Goal: Find specific page/section

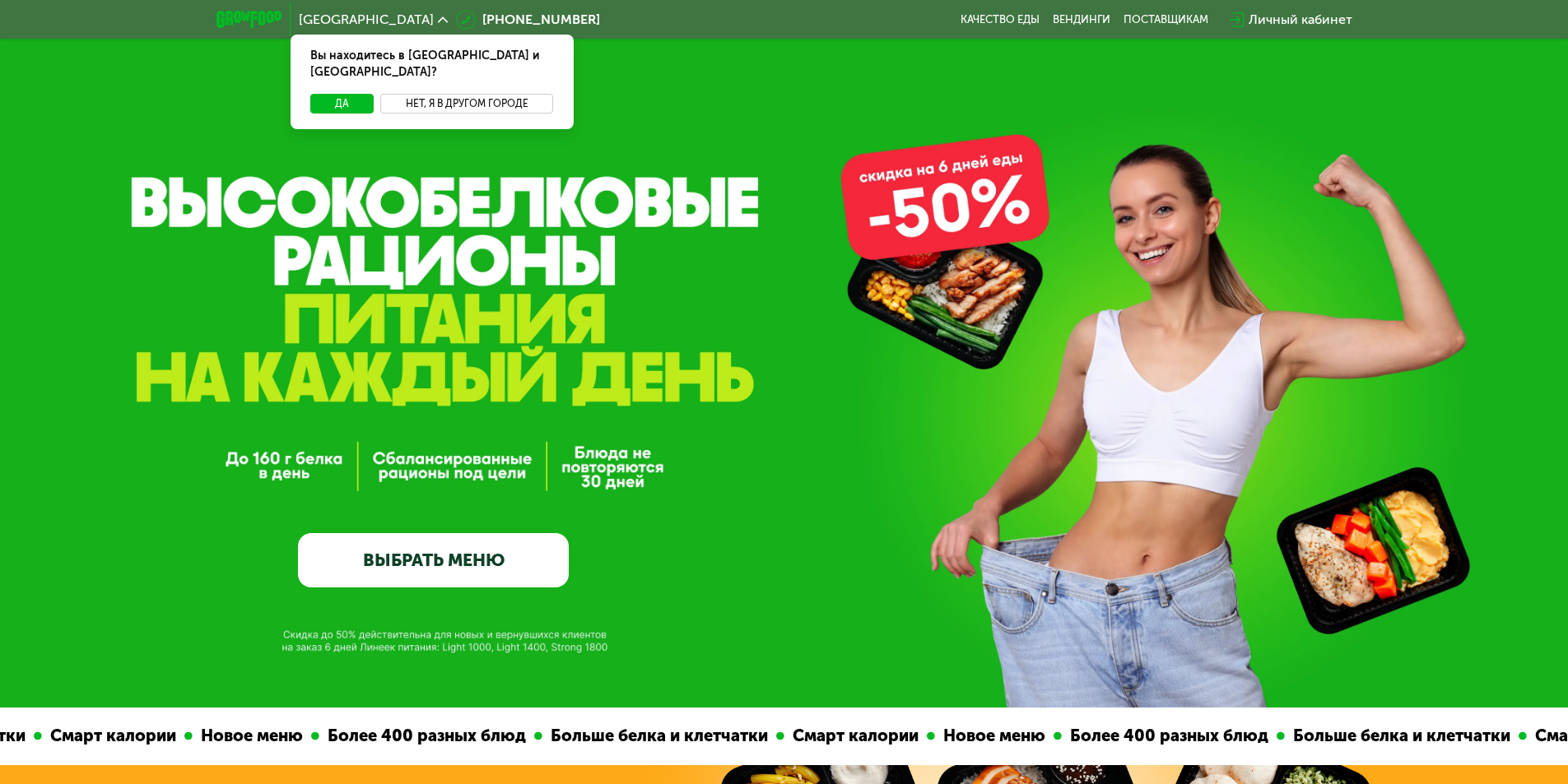
click at [478, 94] on button "Нет, я в другом городе" at bounding box center [467, 104] width 174 height 20
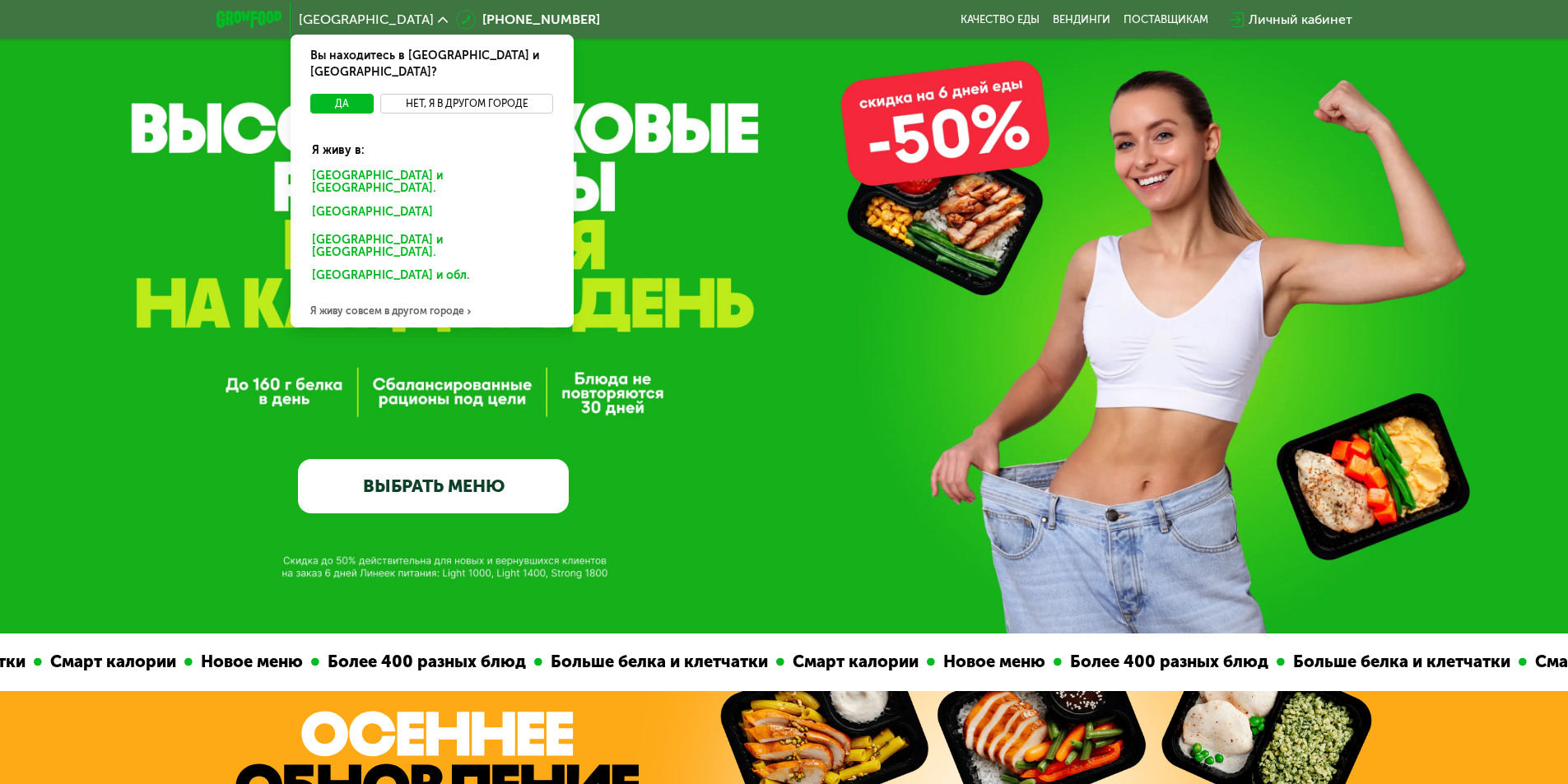
scroll to position [165, 0]
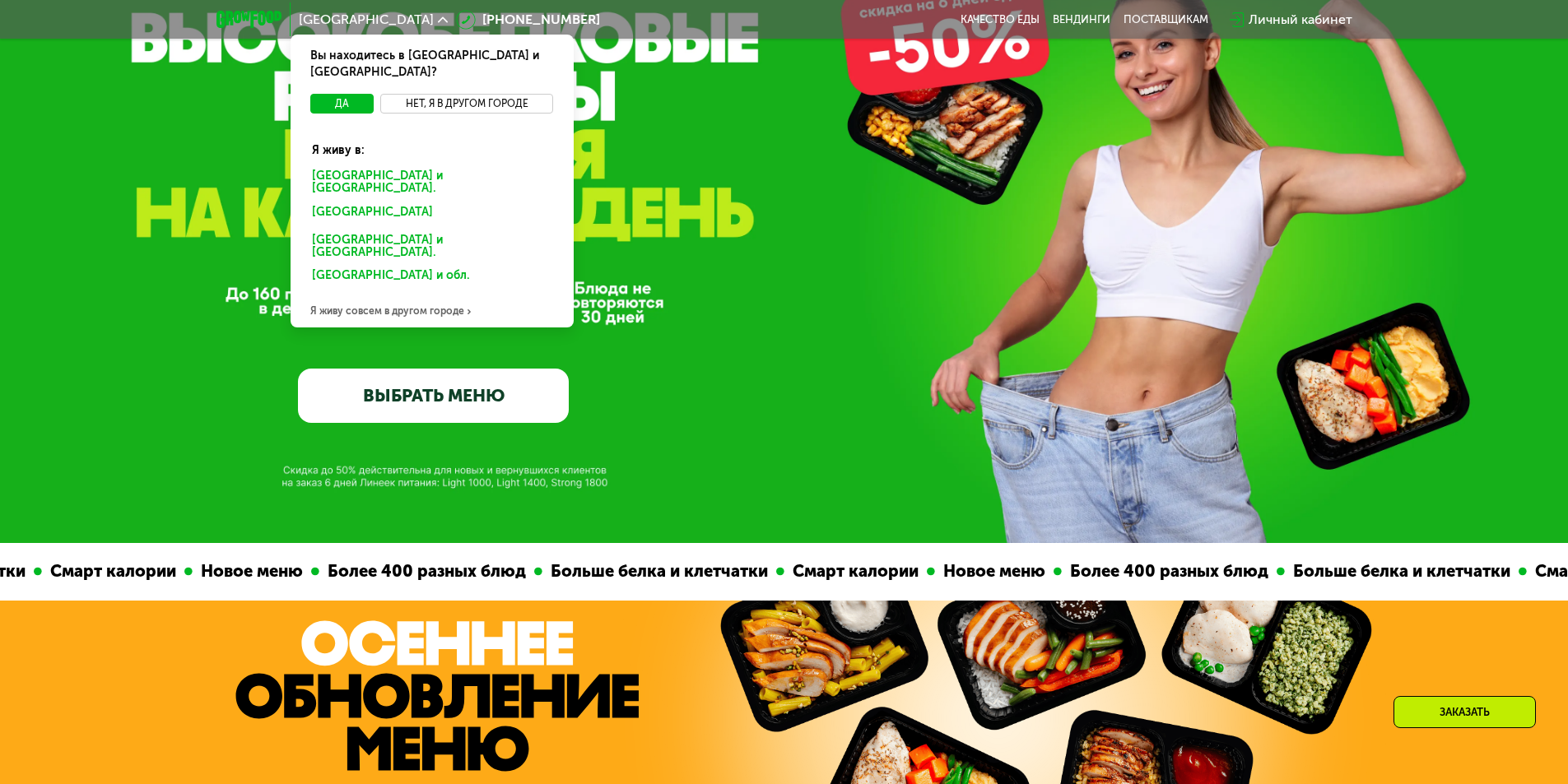
click at [419, 94] on button "Нет, я в другом городе" at bounding box center [467, 104] width 174 height 20
click at [422, 94] on button "Нет, я в другом городе" at bounding box center [467, 104] width 174 height 20
click at [546, 94] on button "Нет, я в другом городе" at bounding box center [467, 104] width 174 height 20
click at [528, 94] on button "Нет, я в другом городе" at bounding box center [467, 104] width 174 height 20
click at [514, 94] on button "Нет, я в другом городе" at bounding box center [467, 104] width 174 height 20
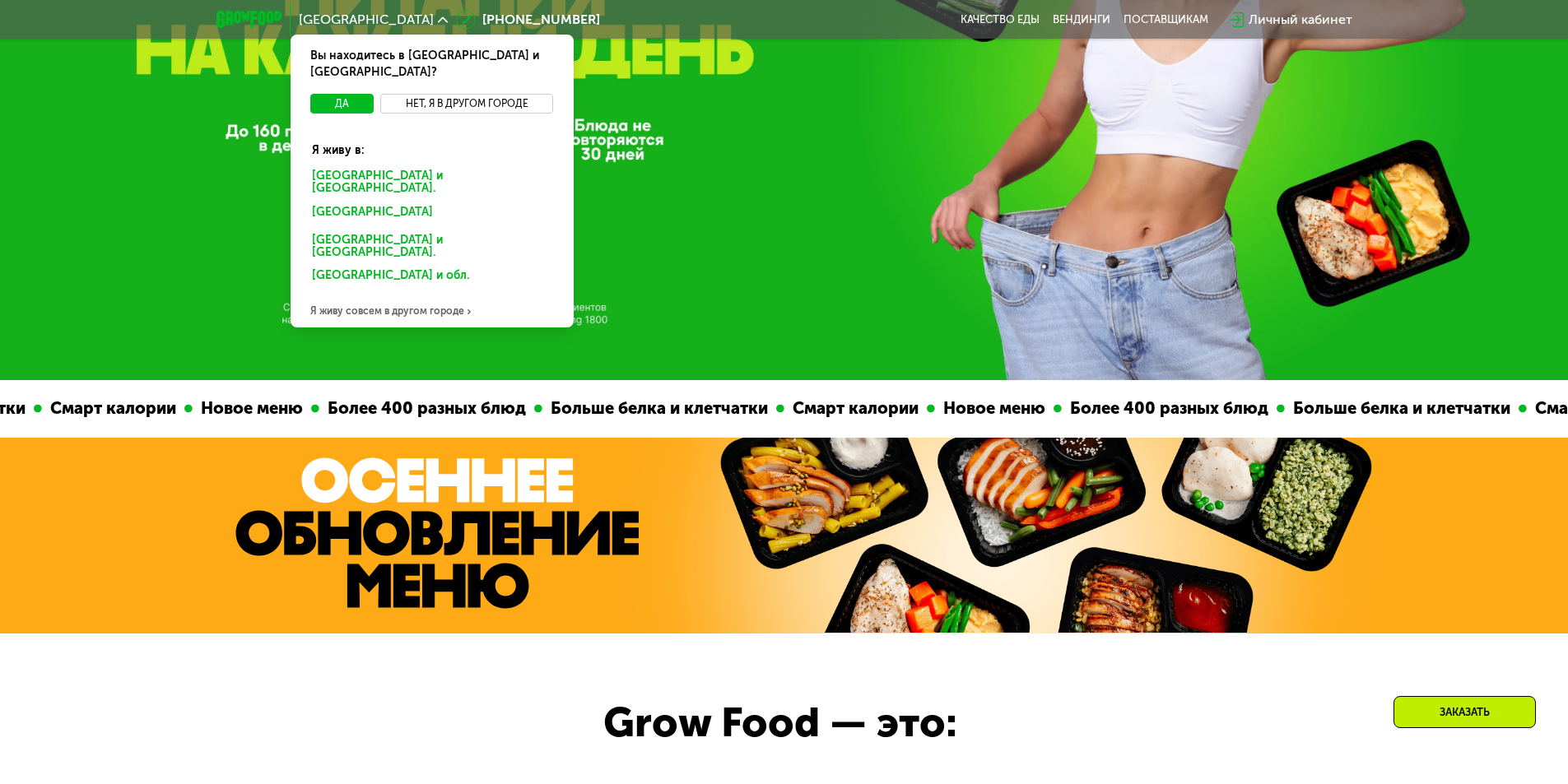
scroll to position [329, 0]
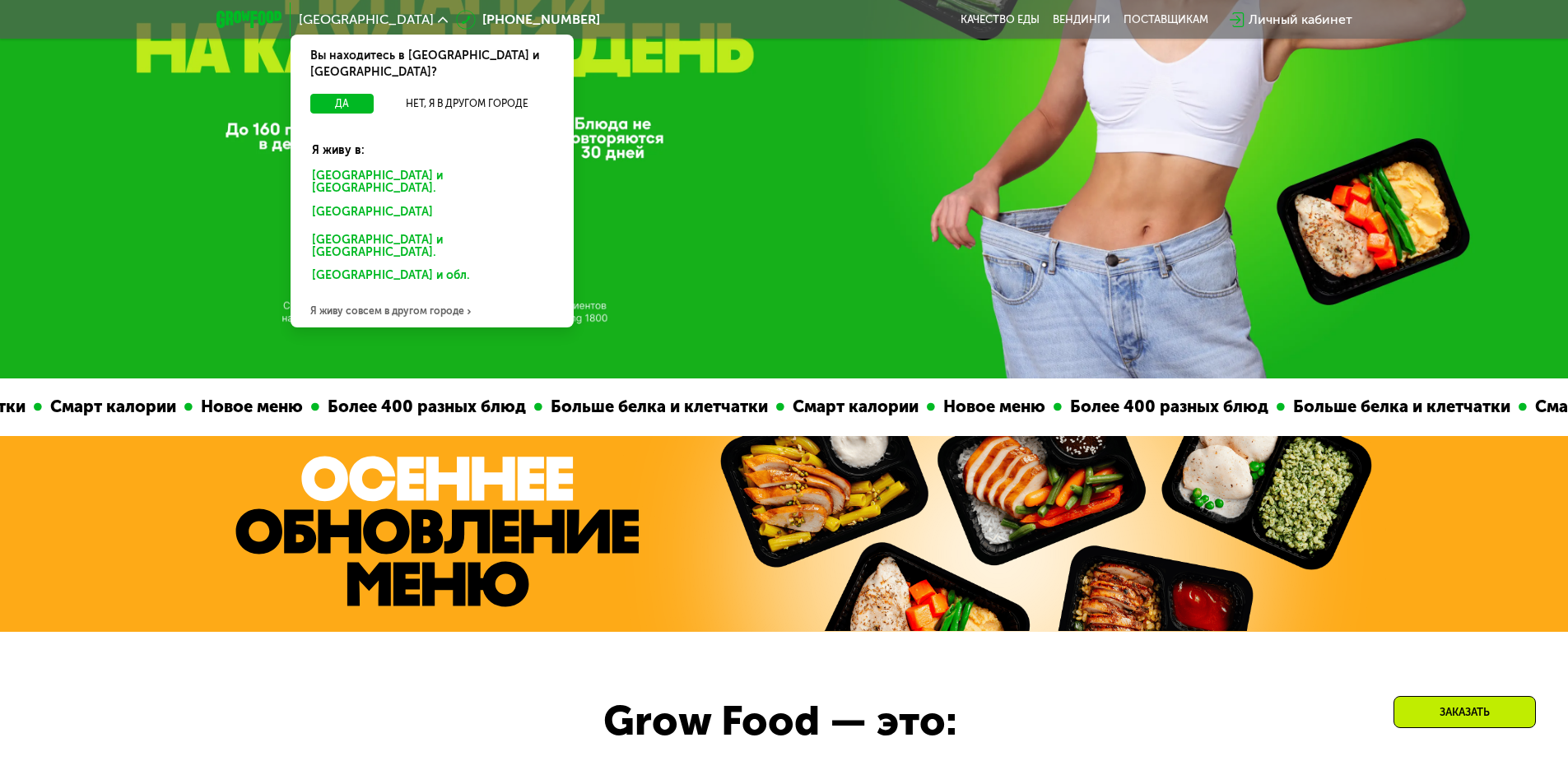
click at [402, 294] on div "Я живу совсем в другом городе" at bounding box center [432, 311] width 284 height 33
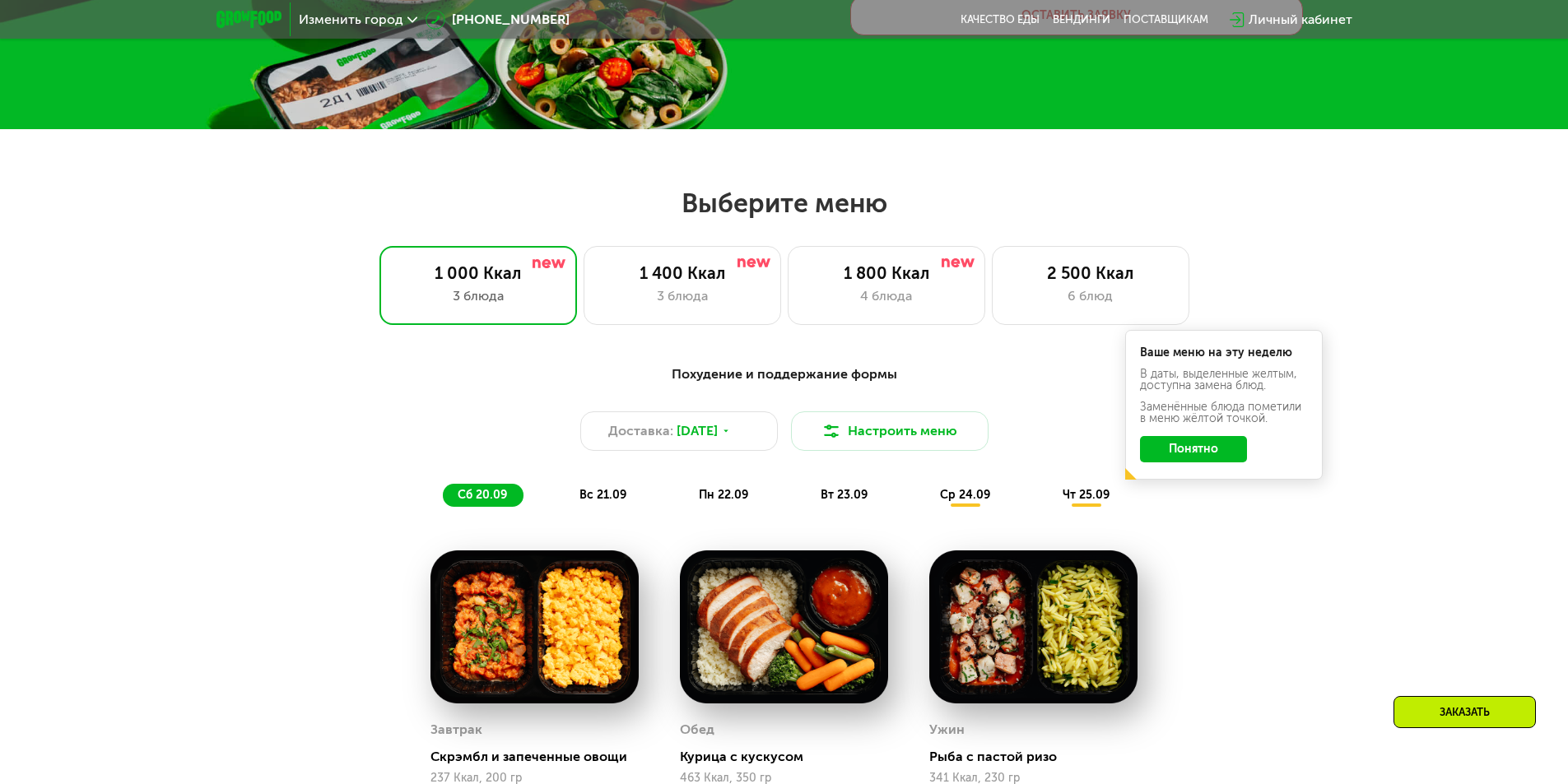
scroll to position [494, 0]
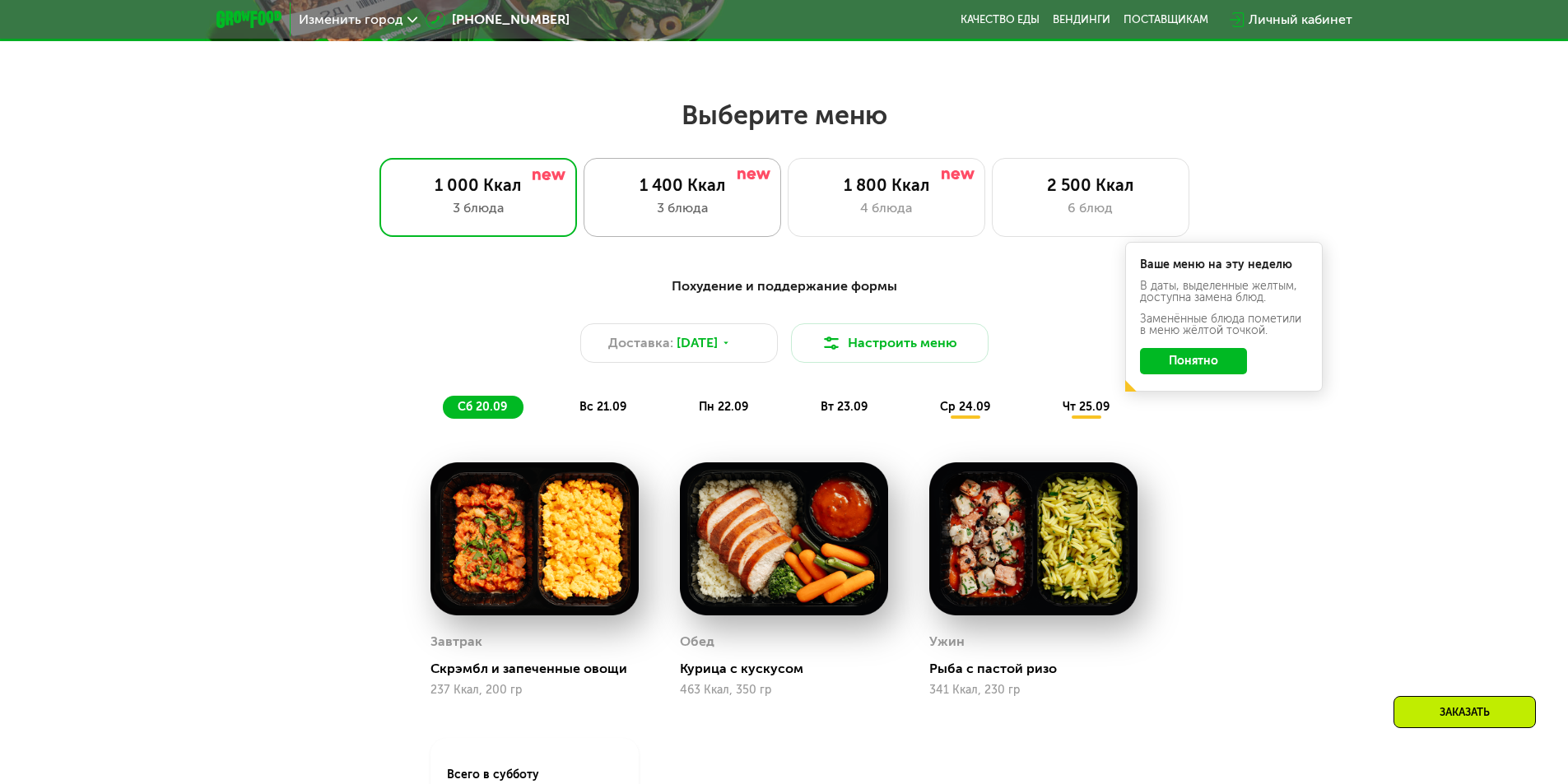
click at [659, 216] on div "3 блюда" at bounding box center [682, 209] width 163 height 20
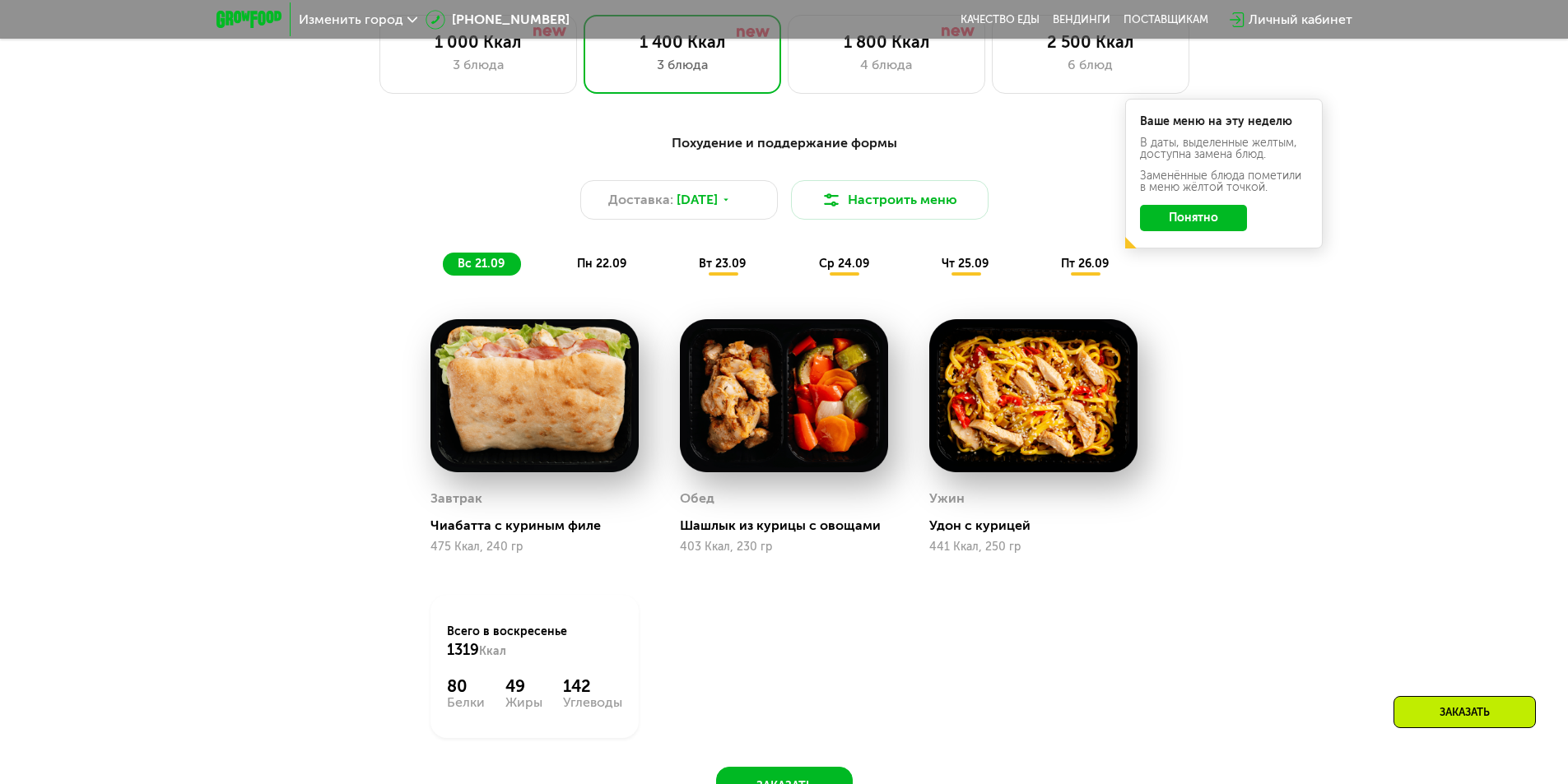
scroll to position [741, 0]
